Goal: Check status: Check status

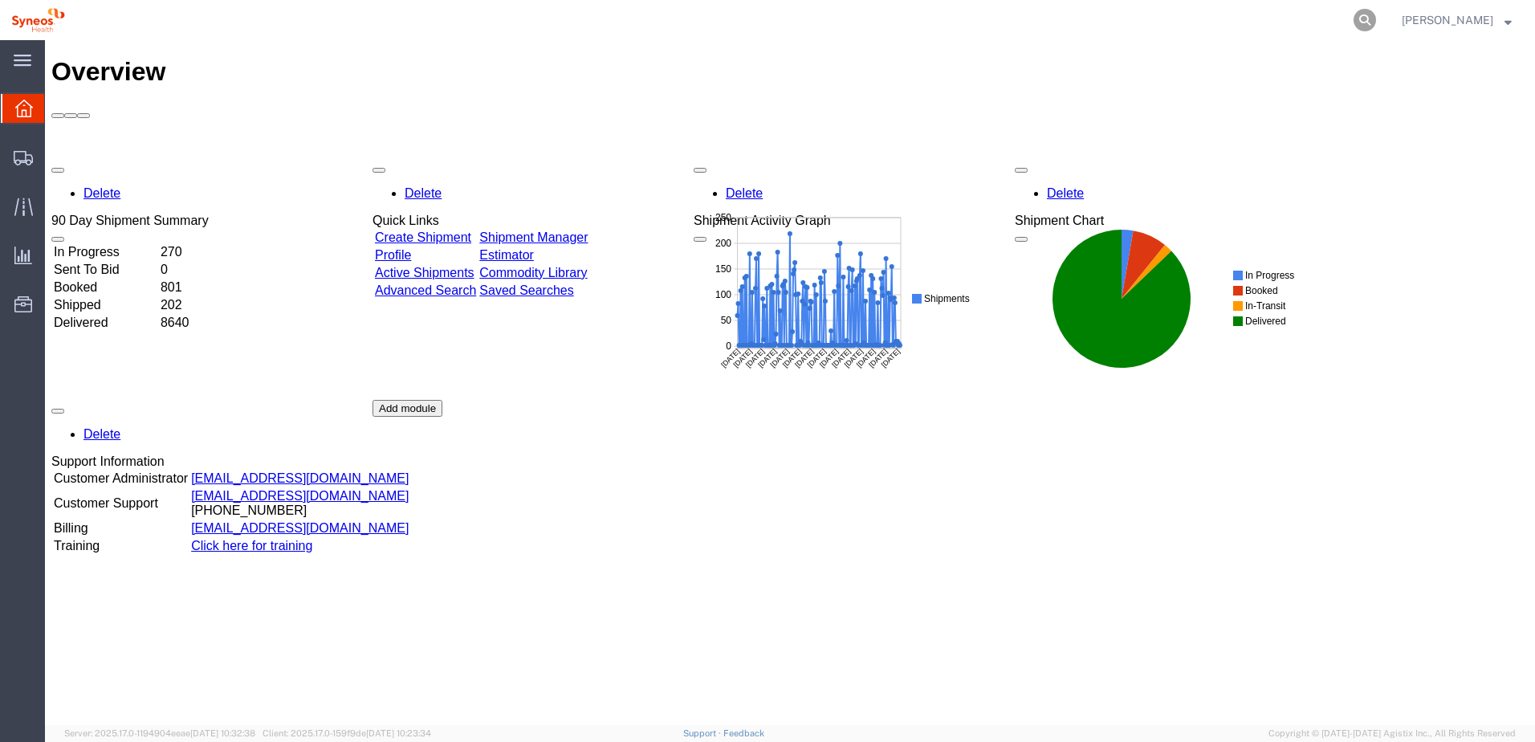
click at [1376, 18] on icon at bounding box center [1365, 20] width 22 height 22
click at [1144, 12] on input "search" at bounding box center [1110, 20] width 488 height 39
paste input "56550467"
type input "56550467"
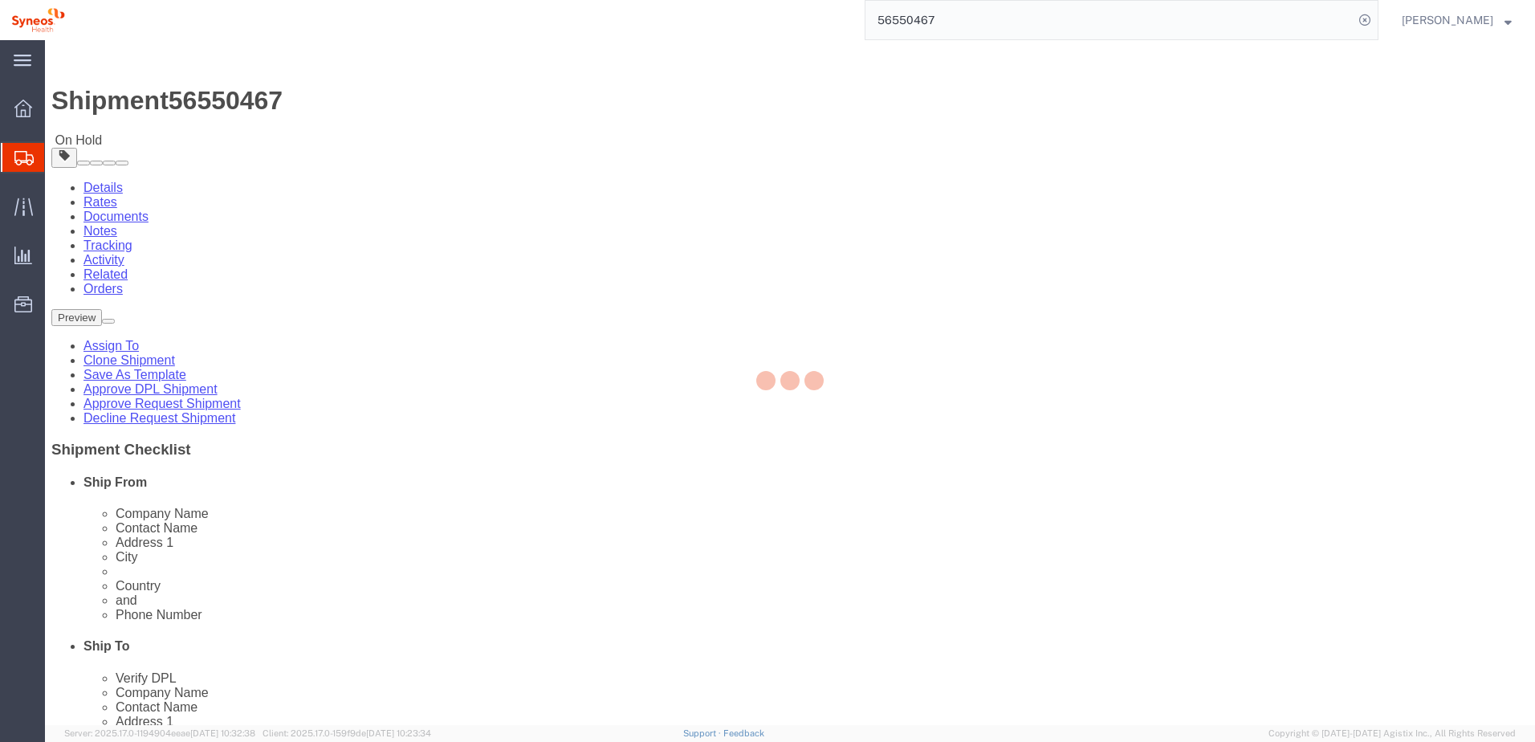
select select "61570"
select select
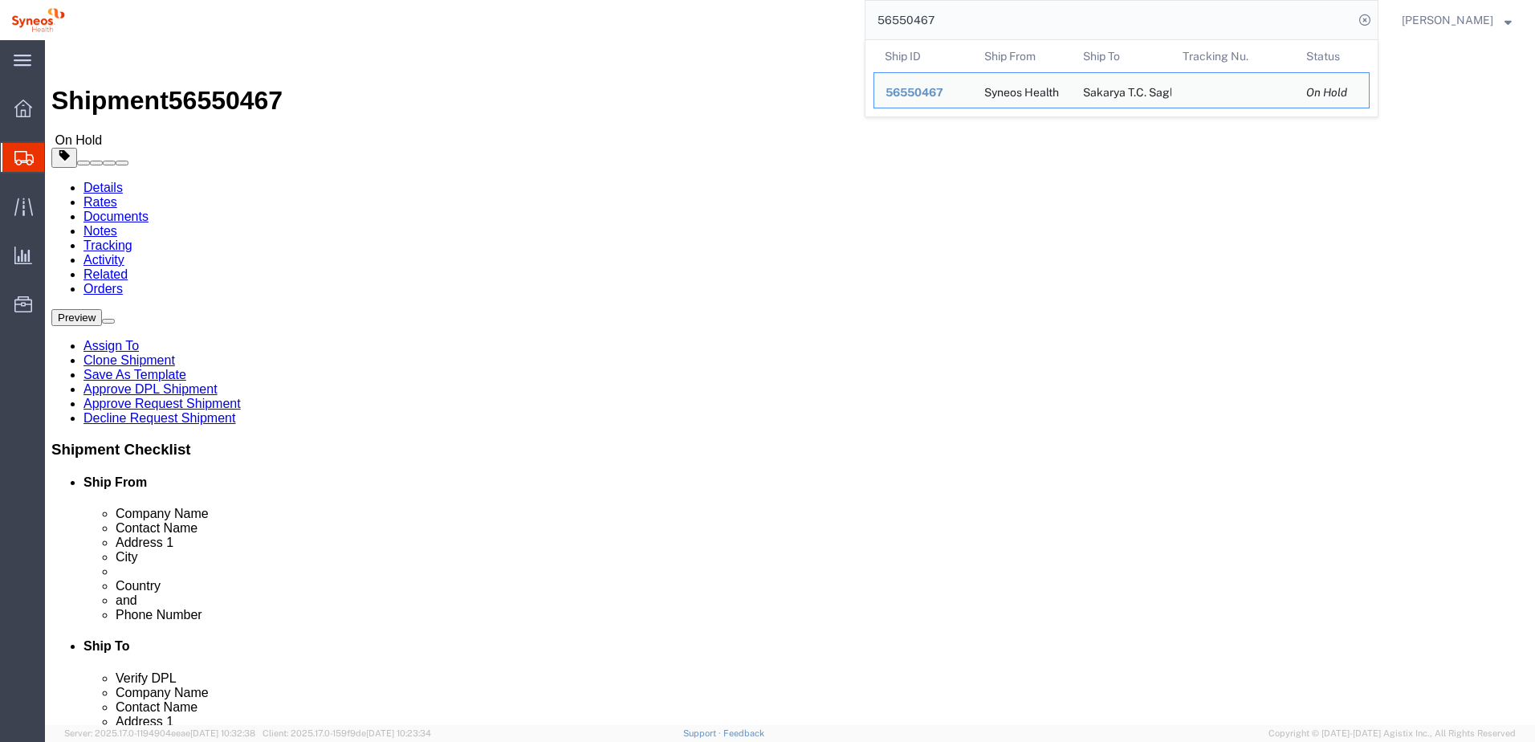
click div "Details Rates Documents Notes Tracking Activity Related Orders Preview Assign T…"
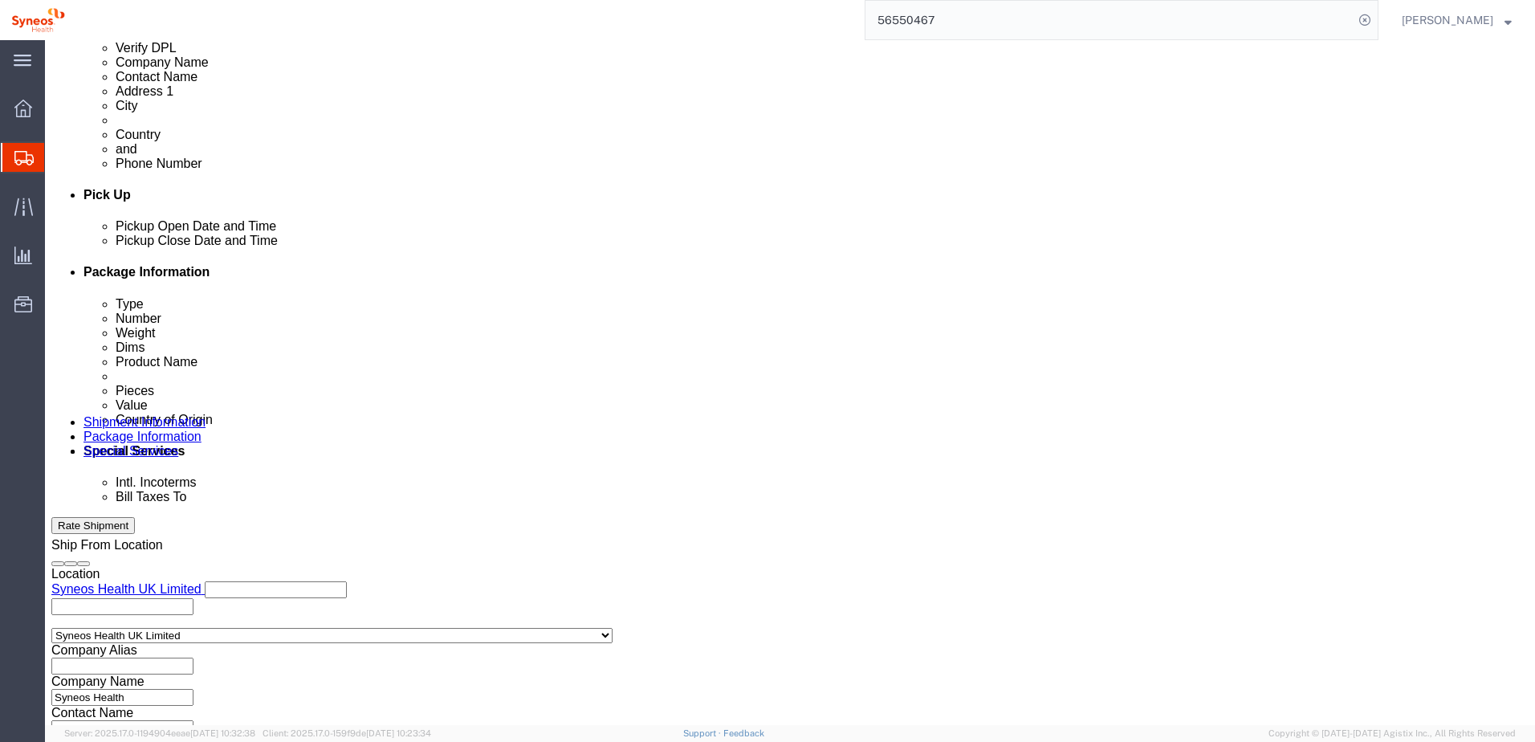
scroll to position [695, 0]
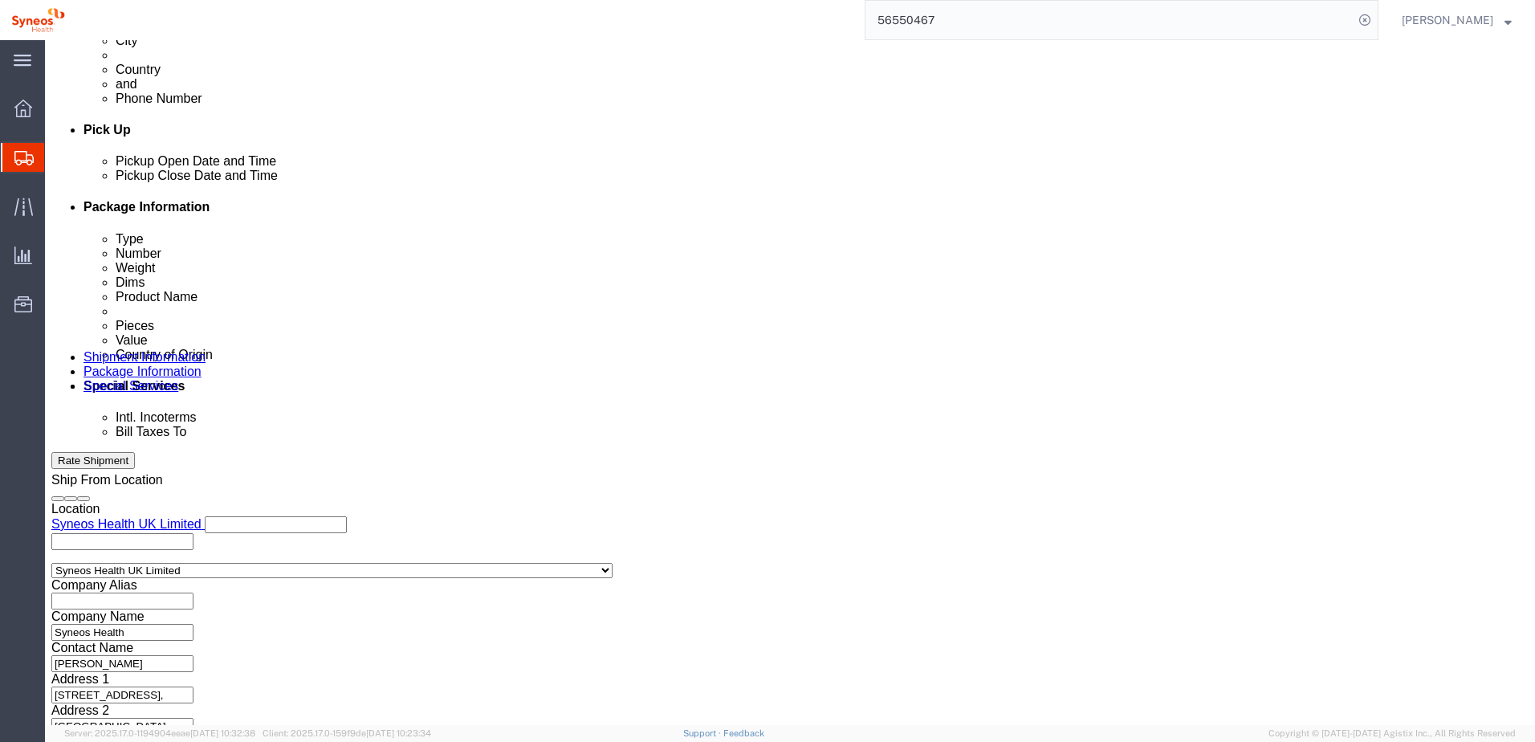
click button "Continue"
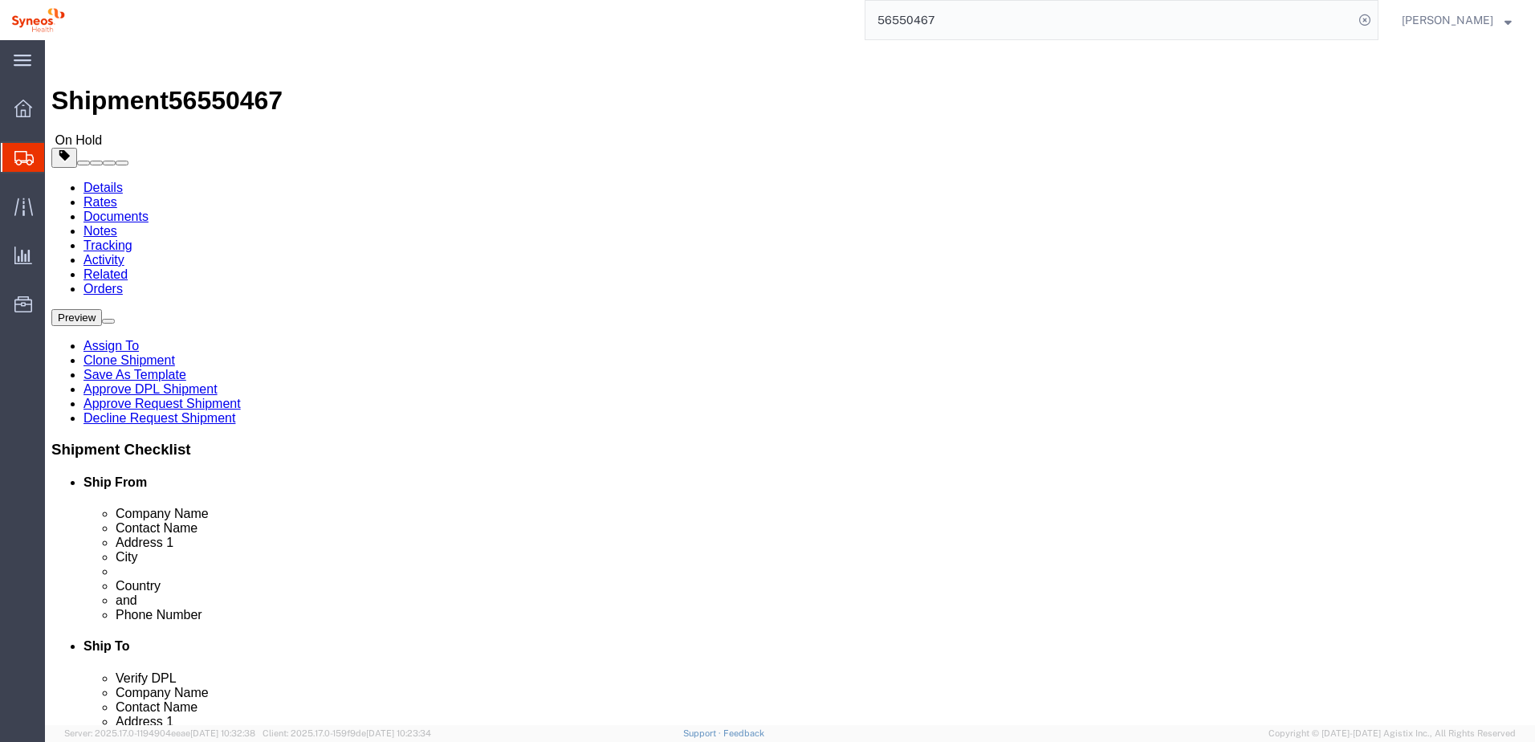
click link "Shipment Information"
click link "Approve DPL Shipment"
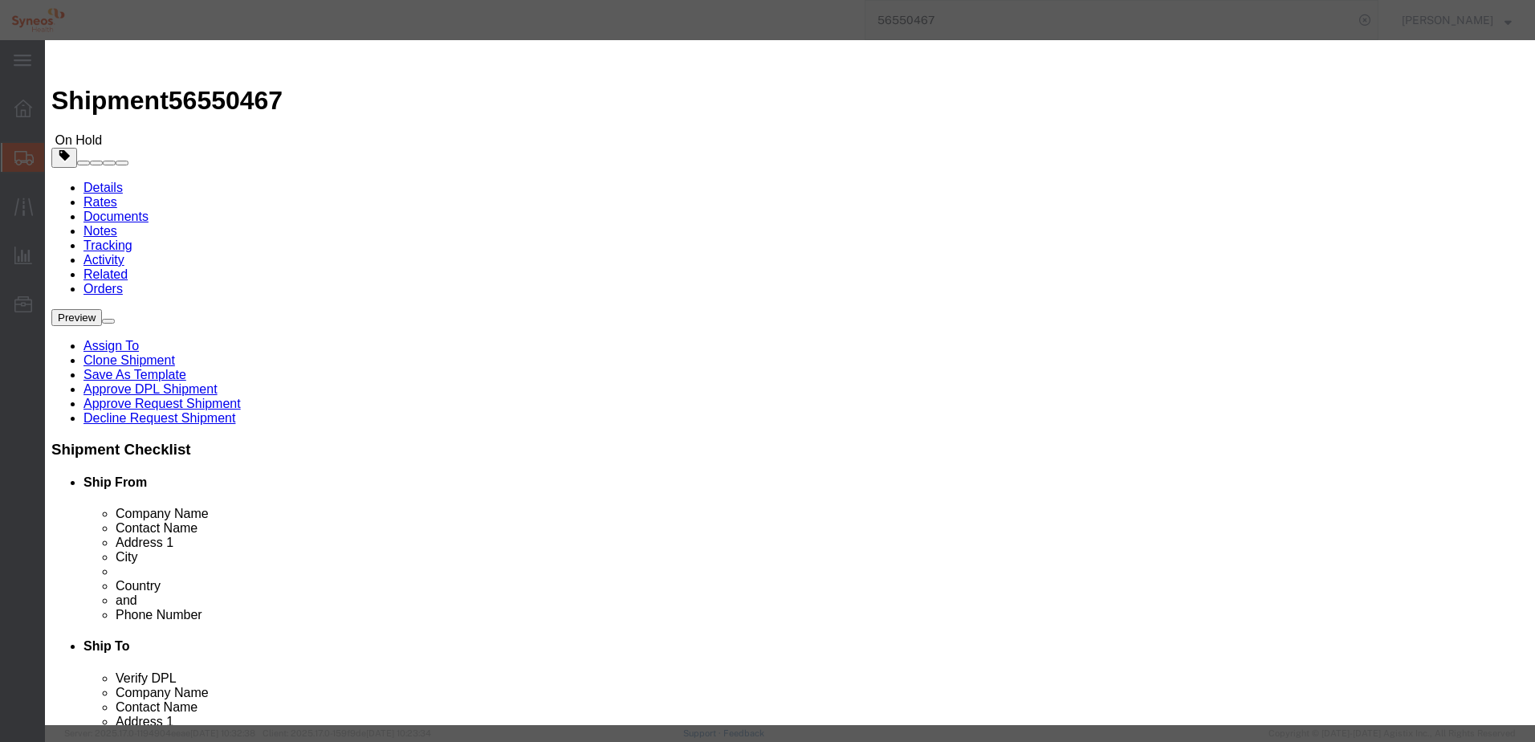
click button "Yes"
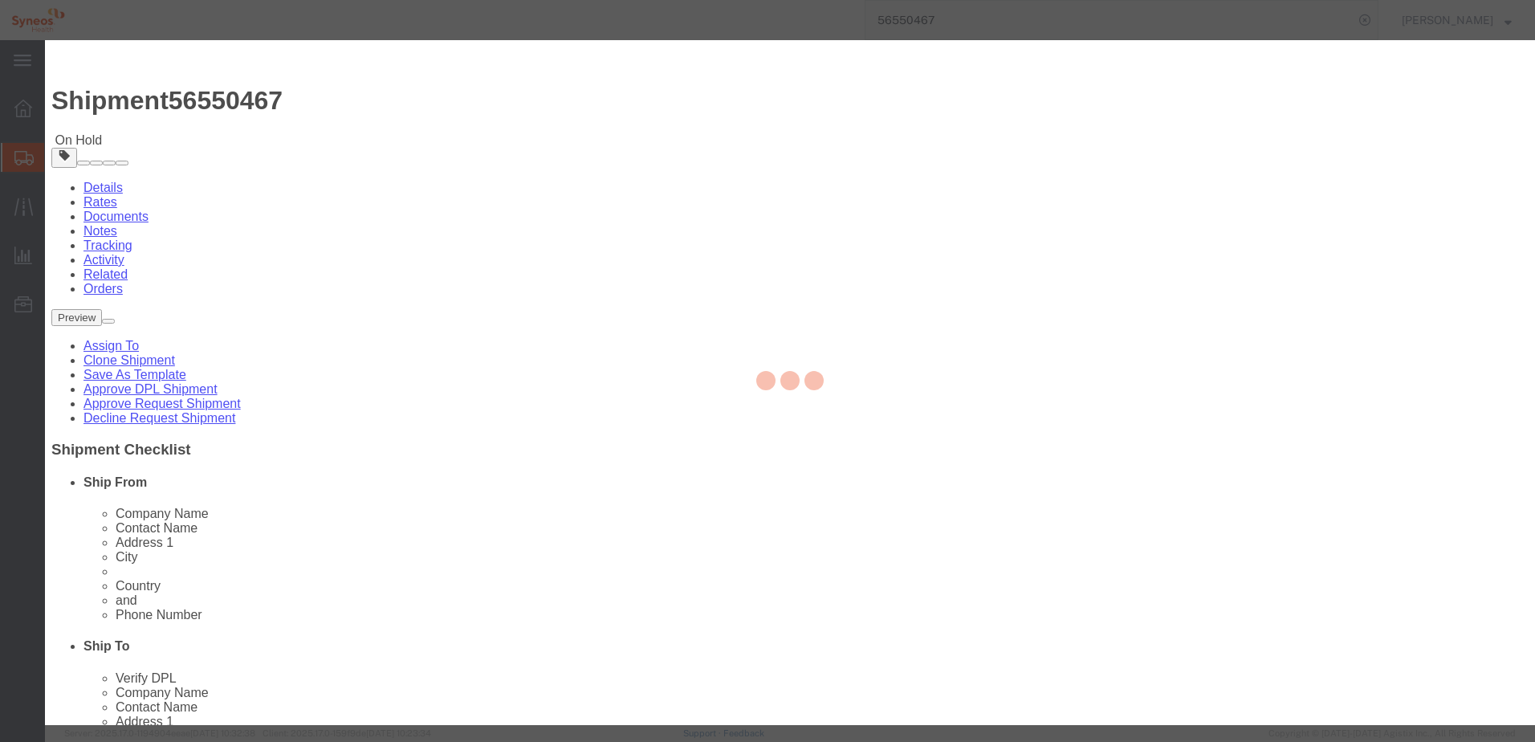
select select "61570"
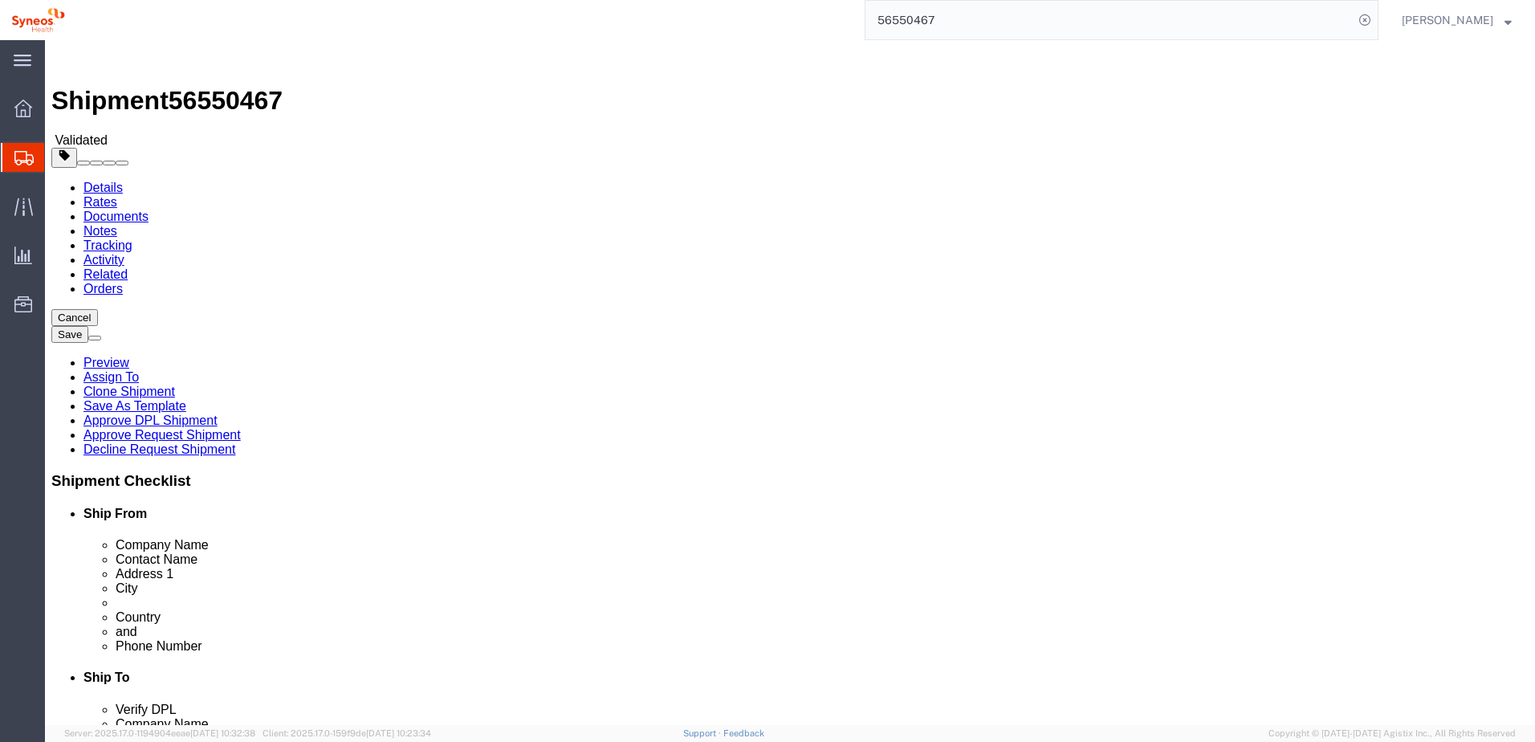
click at [974, 14] on input "56550467" at bounding box center [1110, 20] width 488 height 39
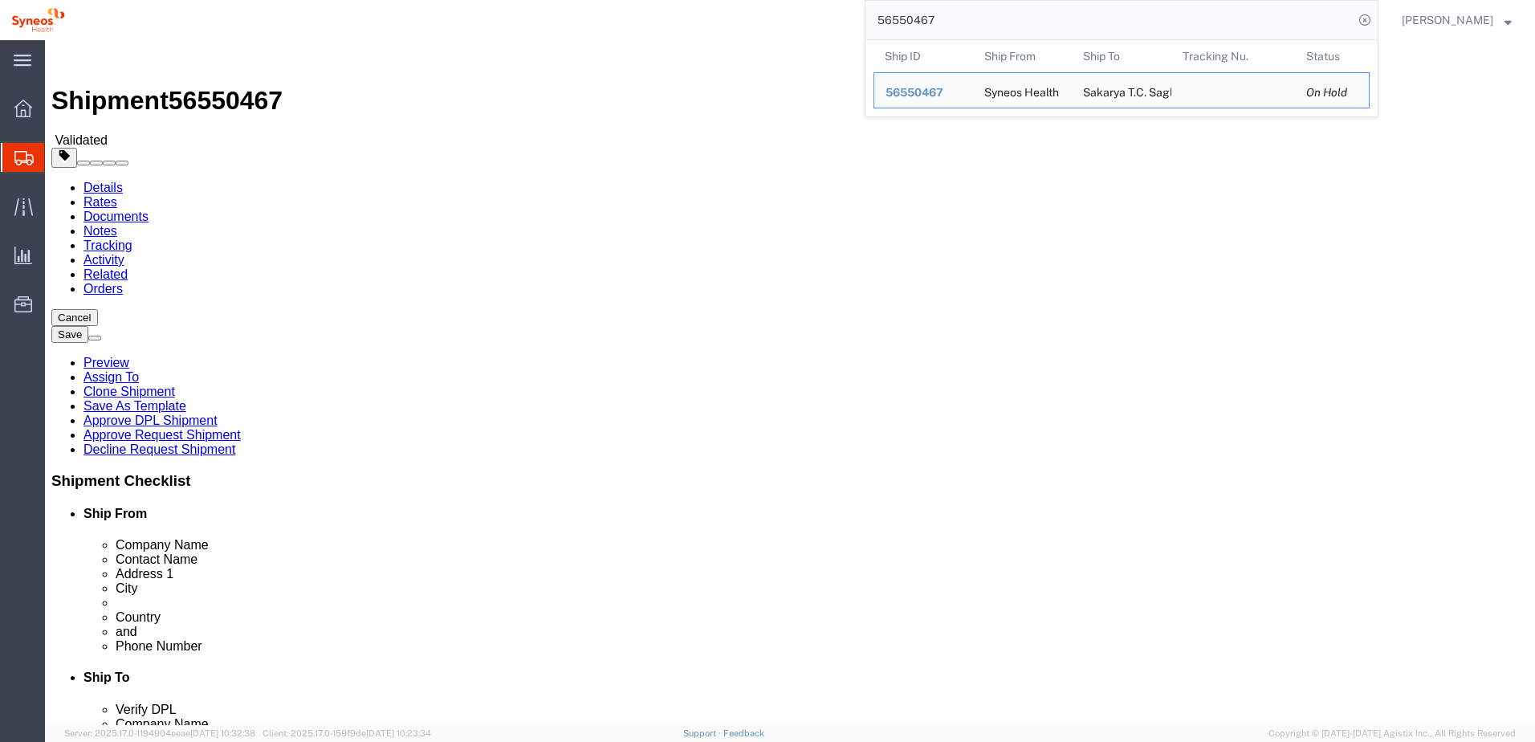
drag, startPoint x: 987, startPoint y: 15, endPoint x: 752, endPoint y: 21, distance: 235.4
click at [752, 21] on div "56550467 Ship ID Ship From Ship To Tracking Nu. Status Ship ID 56550467 Ship Fr…" at bounding box center [727, 20] width 1303 height 40
paste input "49485"
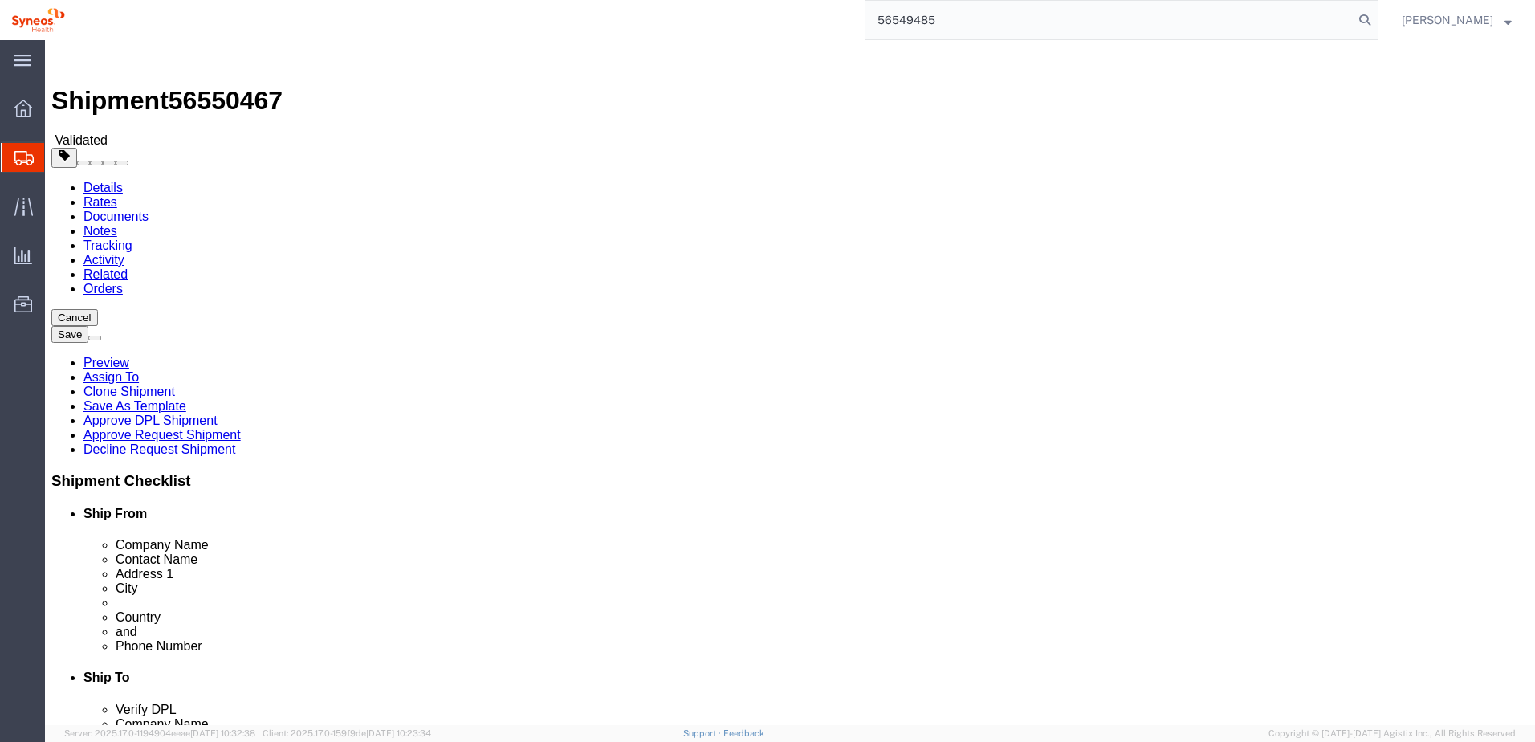
type input "56549485"
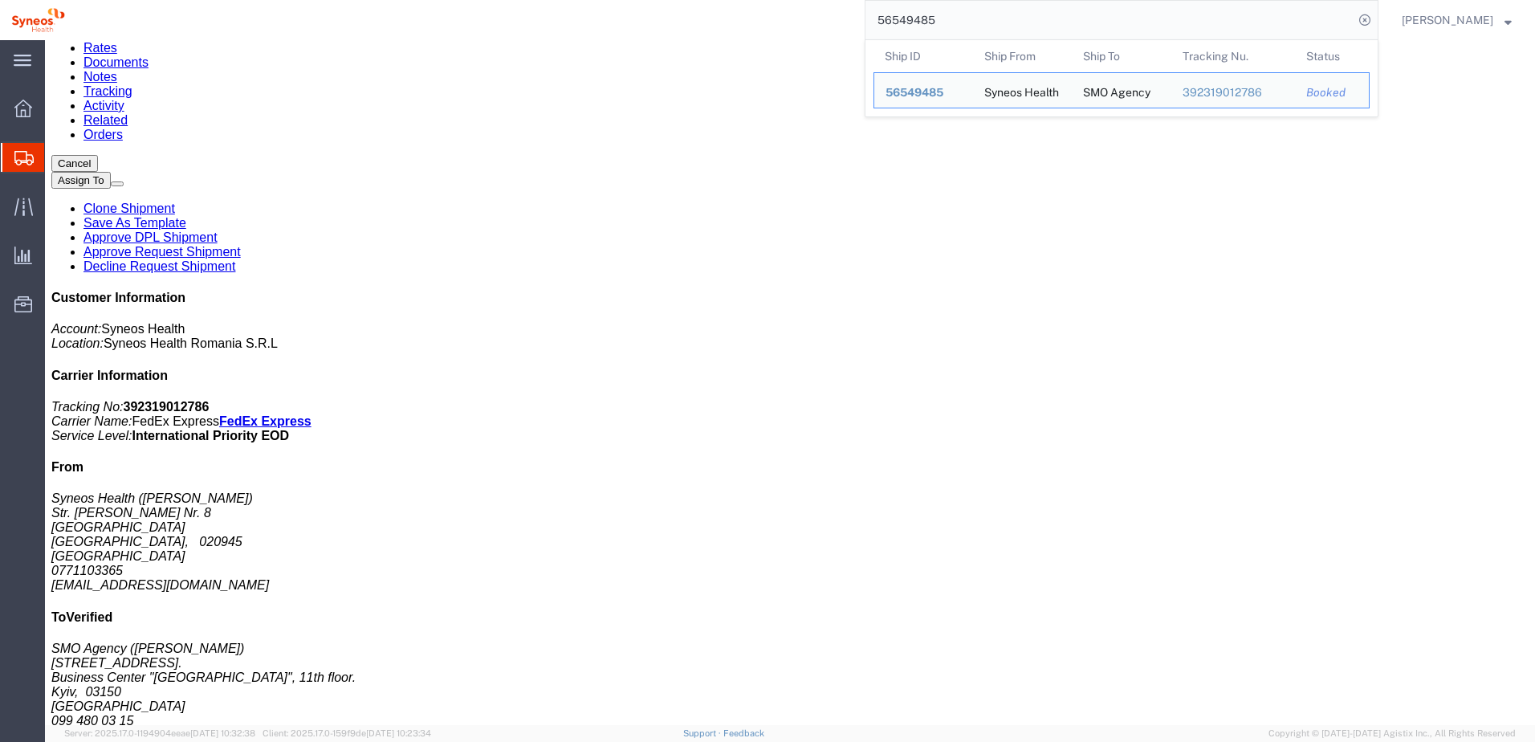
scroll to position [63, 0]
